Goal: Transaction & Acquisition: Purchase product/service

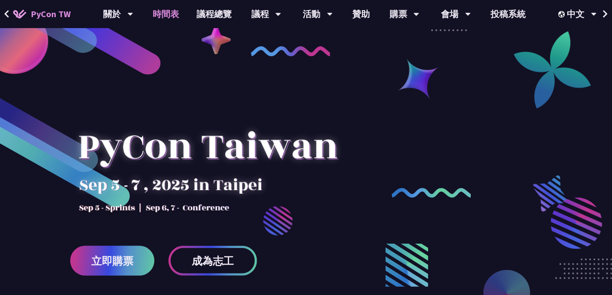
click at [172, 16] on link "時間表" at bounding box center [166, 14] width 44 height 28
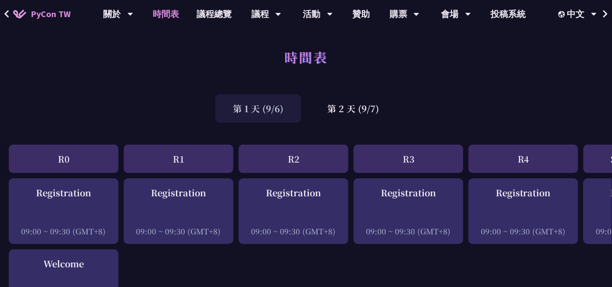
drag, startPoint x: 171, startPoint y: 16, endPoint x: 79, endPoint y: 54, distance: 99.9
click at [79, 54] on div "時間表" at bounding box center [306, 67] width 612 height 46
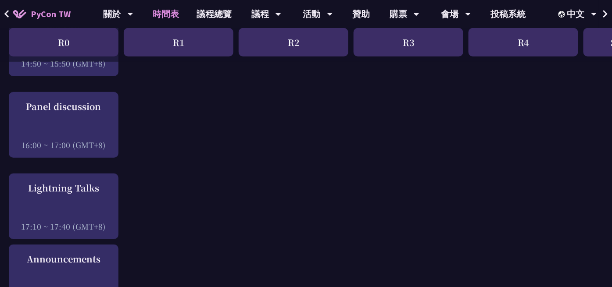
scroll to position [1360, 0]
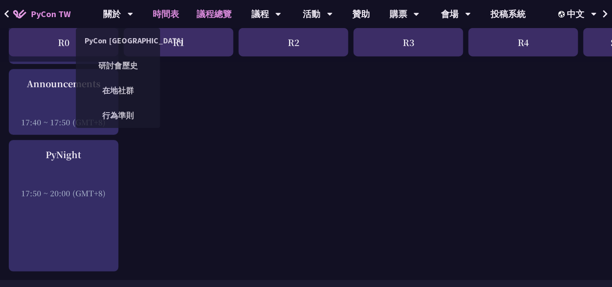
click at [202, 15] on link "議程總覽" at bounding box center [214, 14] width 53 height 28
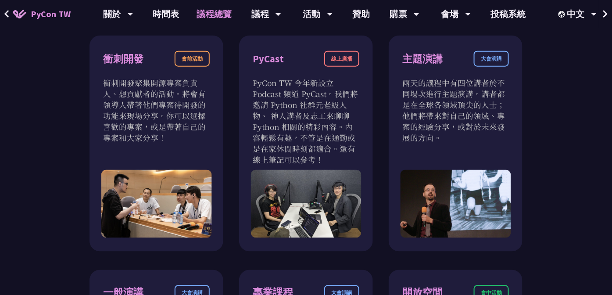
scroll to position [307, 0]
click at [445, 37] on link "會場資訊" at bounding box center [456, 40] width 84 height 21
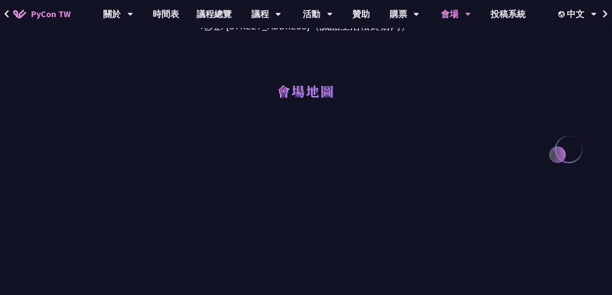
scroll to position [132, 0]
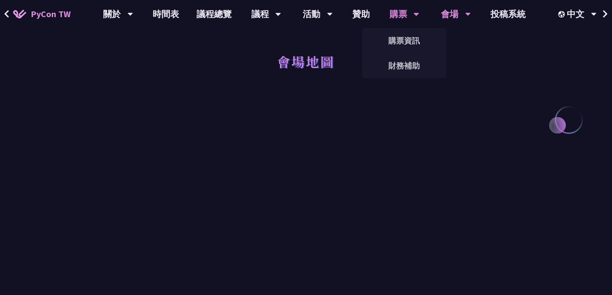
click at [133, 13] on div "購票" at bounding box center [119, 14] width 30 height 28
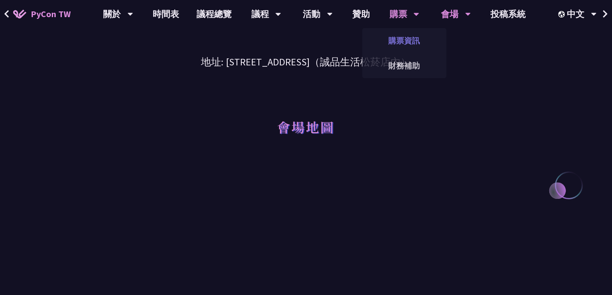
click at [401, 37] on link "購票資訊" at bounding box center [404, 40] width 84 height 21
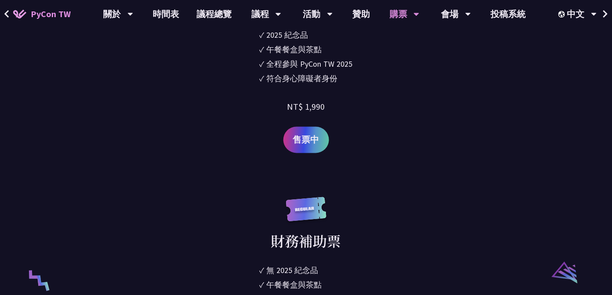
scroll to position [1544, 0]
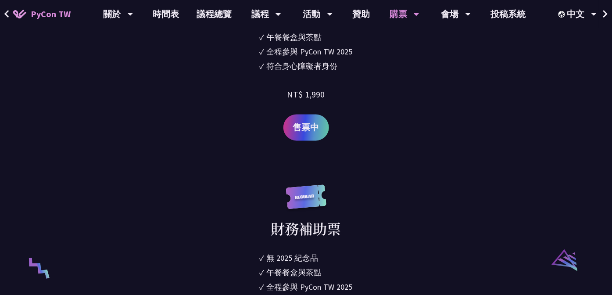
drag, startPoint x: 376, startPoint y: 125, endPoint x: 168, endPoint y: 140, distance: 208.9
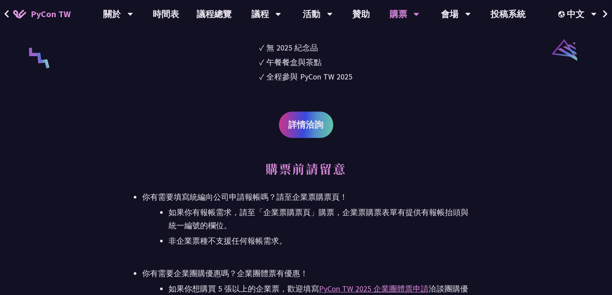
scroll to position [1763, 0]
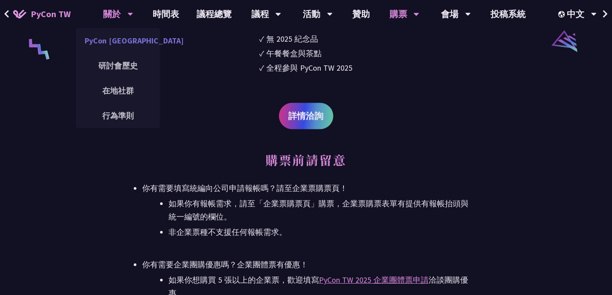
click at [106, 38] on link "PyCon [GEOGRAPHIC_DATA]" at bounding box center [118, 40] width 84 height 21
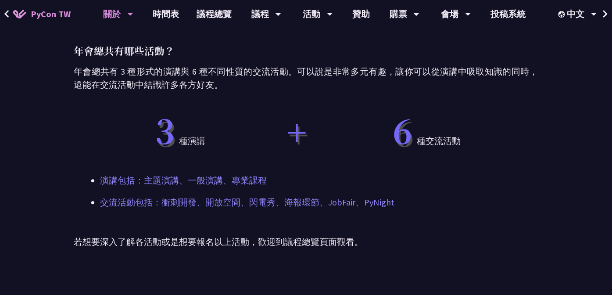
scroll to position [483, 0]
